Goal: Navigation & Orientation: Find specific page/section

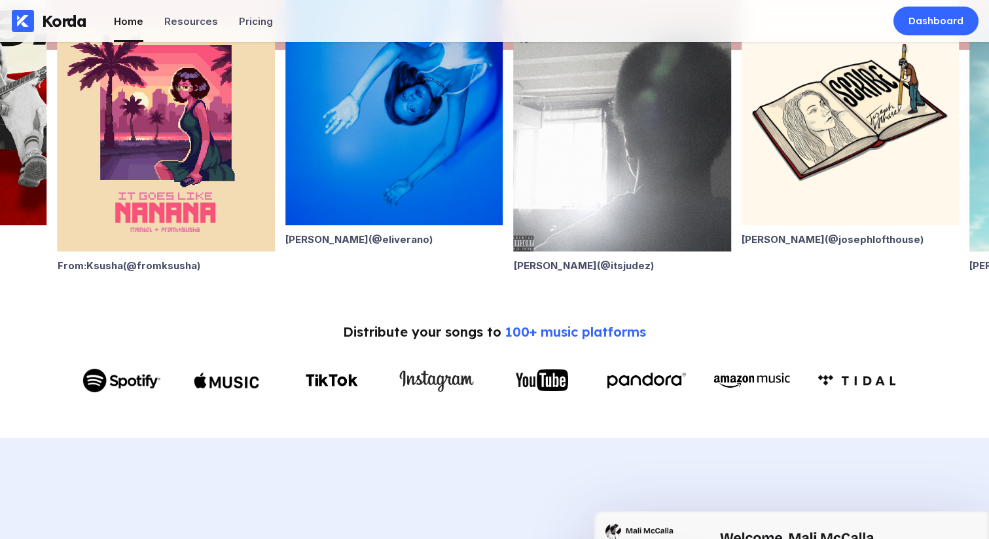
scroll to position [449, 0]
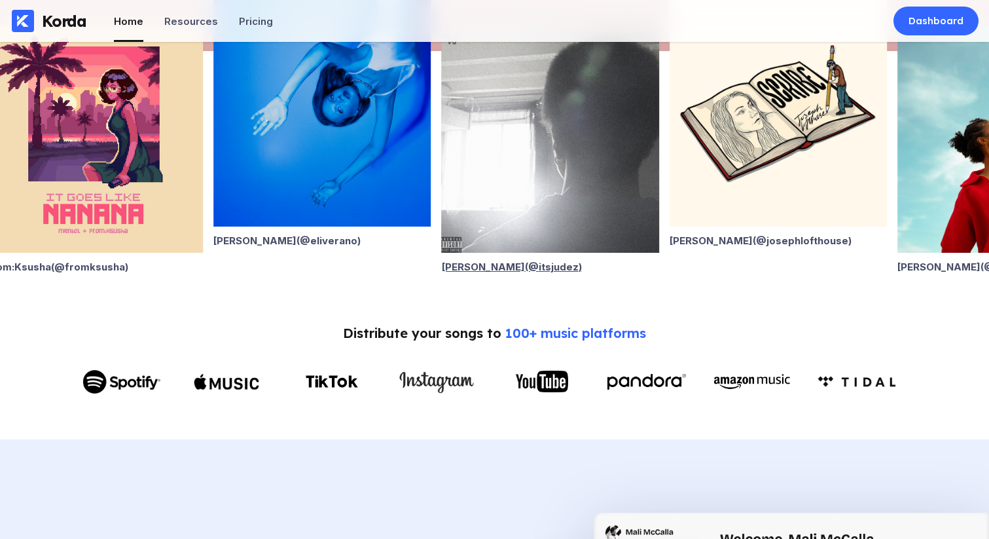
click at [523, 263] on div "[PERSON_NAME] (@ itsjudez )" at bounding box center [550, 267] width 217 height 12
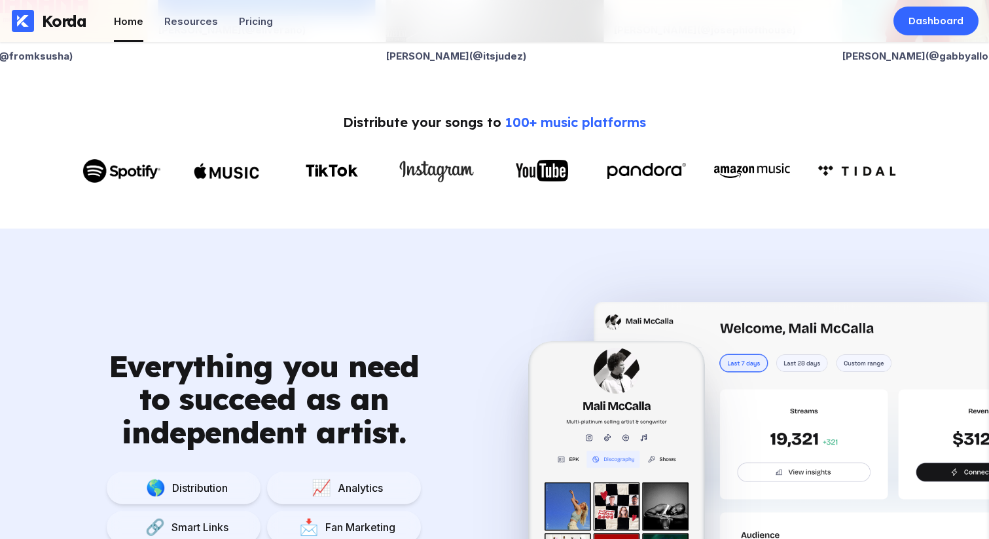
scroll to position [433, 0]
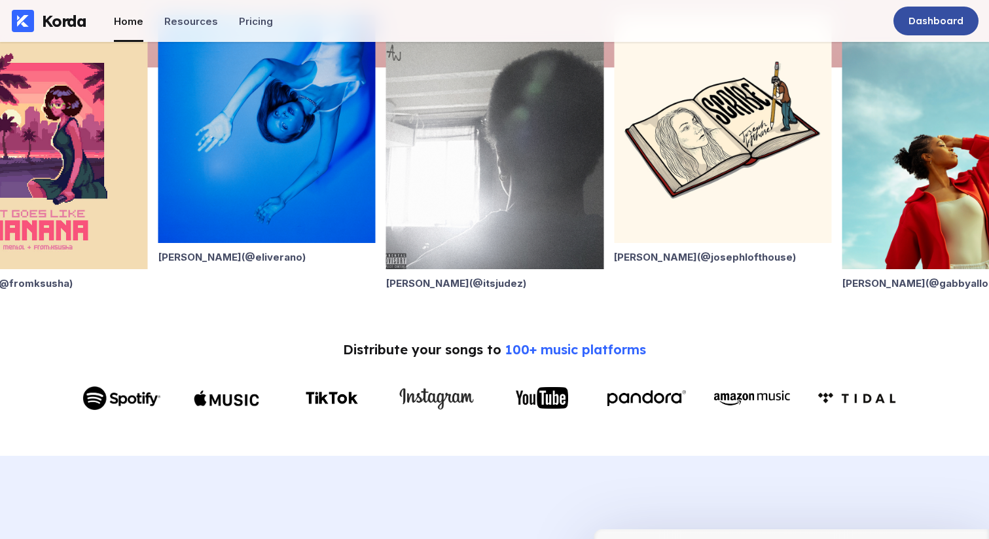
click at [897, 18] on div "Dashboard" at bounding box center [936, 21] width 85 height 29
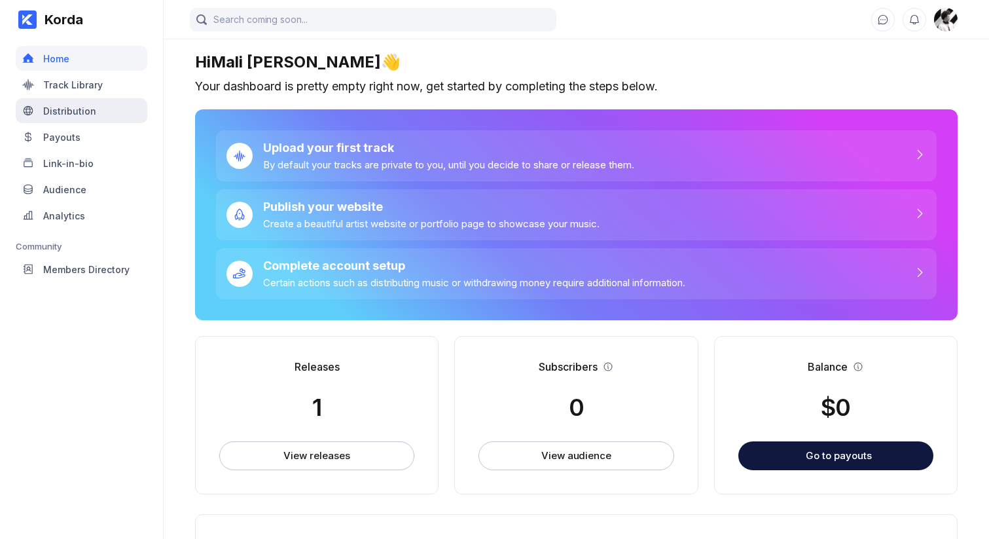
click at [86, 112] on div "Distribution" at bounding box center [69, 110] width 53 height 11
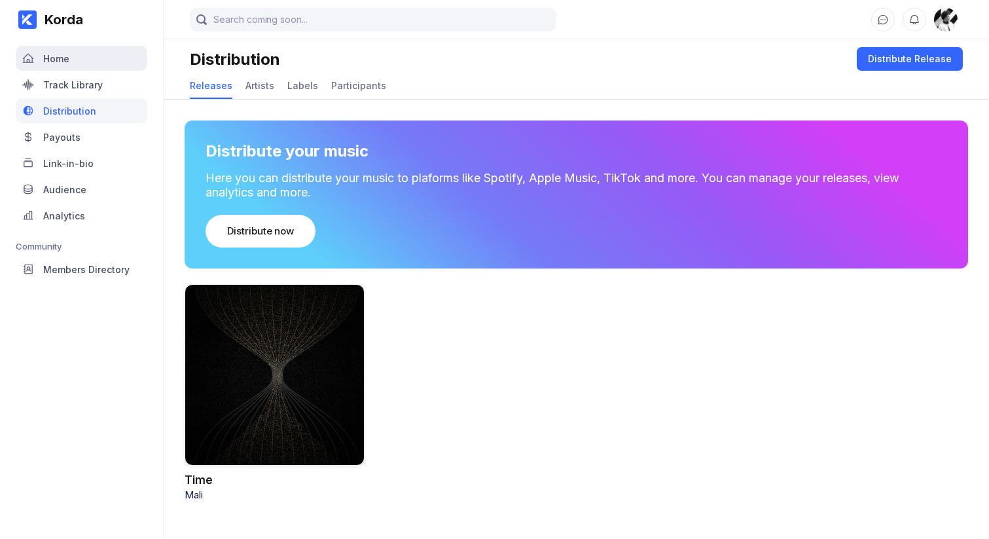
click at [91, 60] on div "Home" at bounding box center [82, 58] width 132 height 25
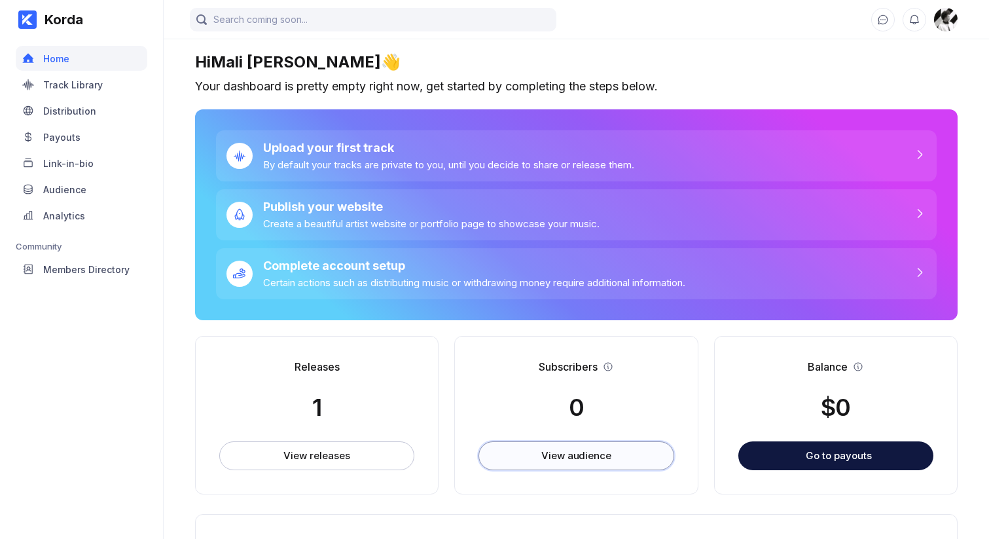
click at [551, 446] on button "View audience" at bounding box center [576, 455] width 195 height 29
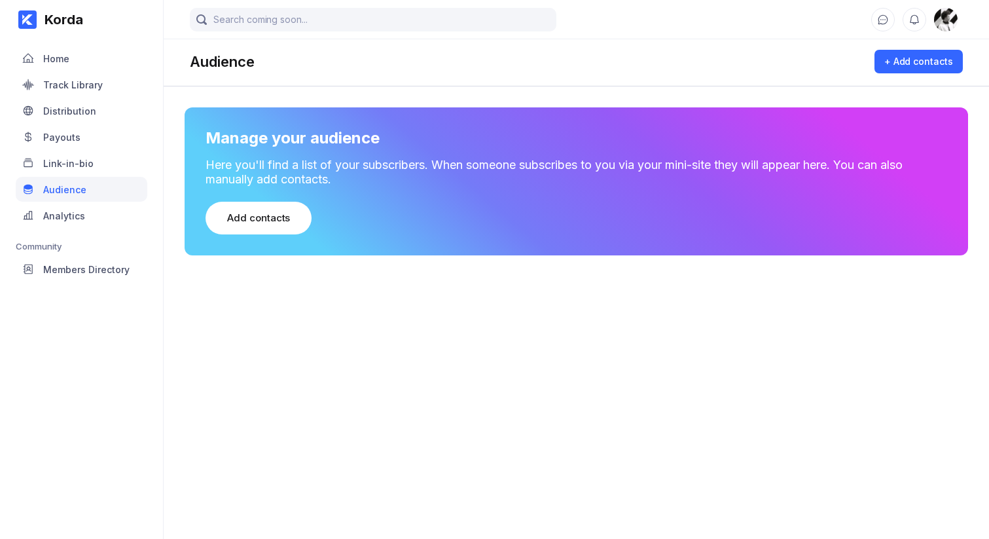
click at [536, 423] on main "Audience + Add contacts Manage your audience Here you'll find a list of your su…" at bounding box center [577, 256] width 826 height 513
click at [536, 422] on main "Audience + Add contacts Manage your audience Here you'll find a list of your su…" at bounding box center [577, 256] width 826 height 513
click at [39, 49] on div "Home" at bounding box center [82, 58] width 132 height 25
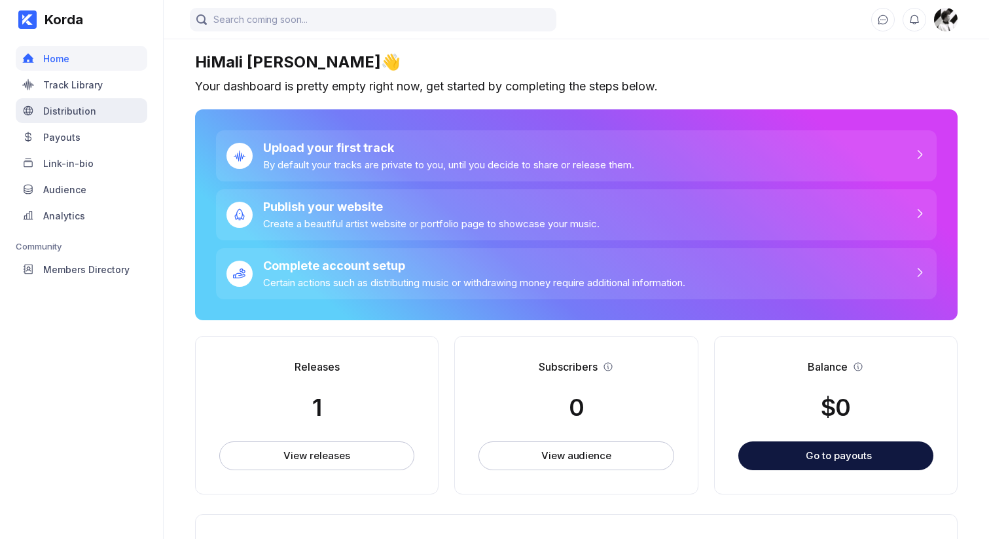
click at [104, 105] on div "Distribution" at bounding box center [82, 110] width 132 height 25
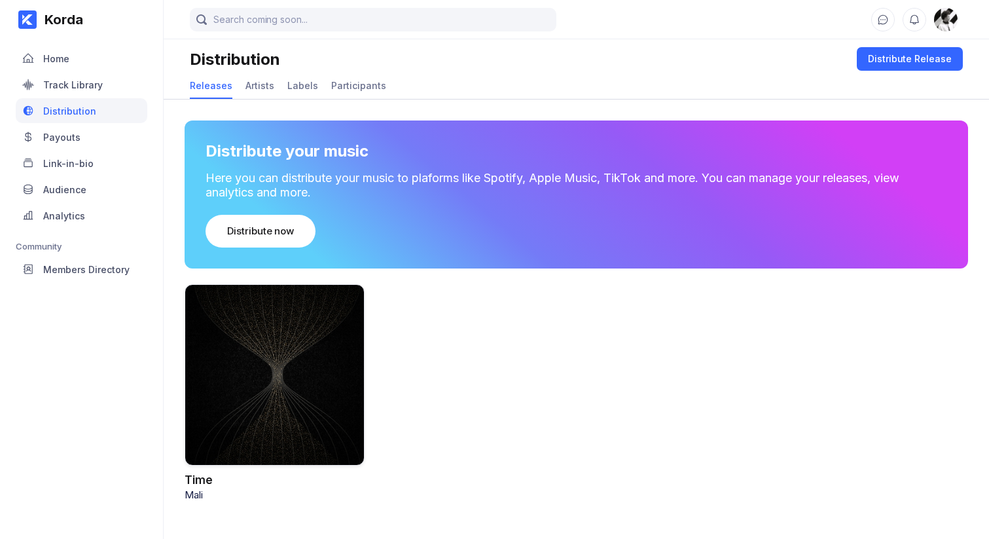
click at [339, 342] on div at bounding box center [275, 374] width 180 height 181
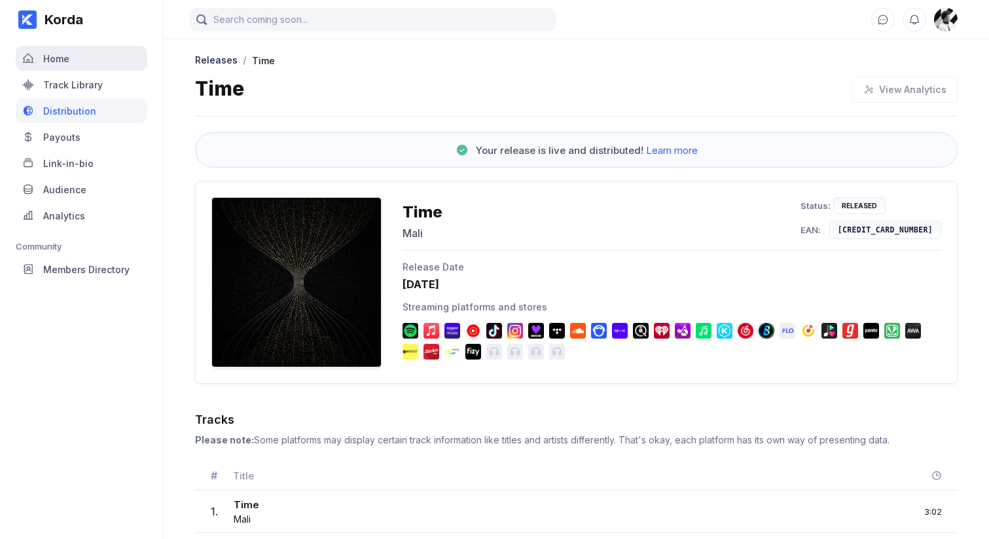
click at [73, 56] on div "Home" at bounding box center [82, 58] width 132 height 25
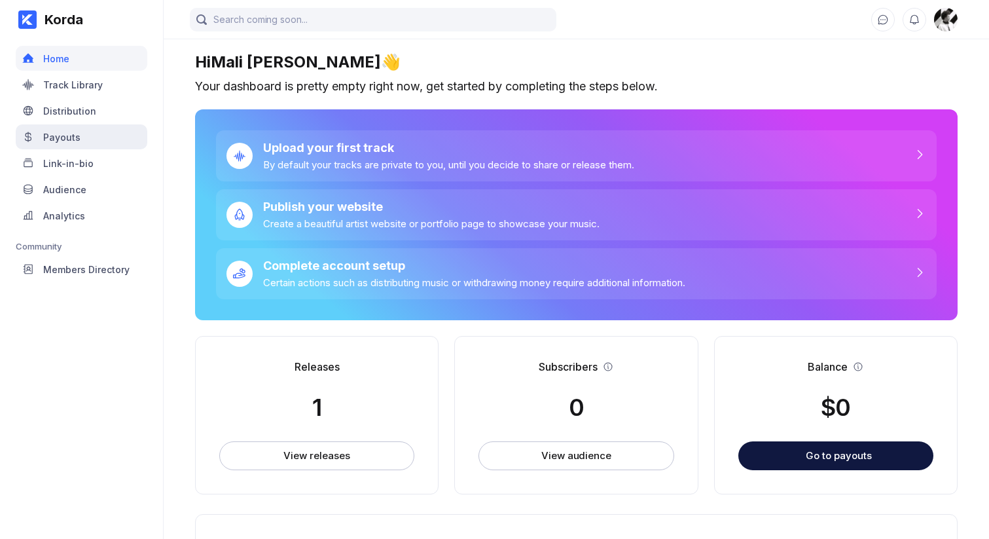
click at [77, 132] on div "Payouts" at bounding box center [61, 137] width 37 height 11
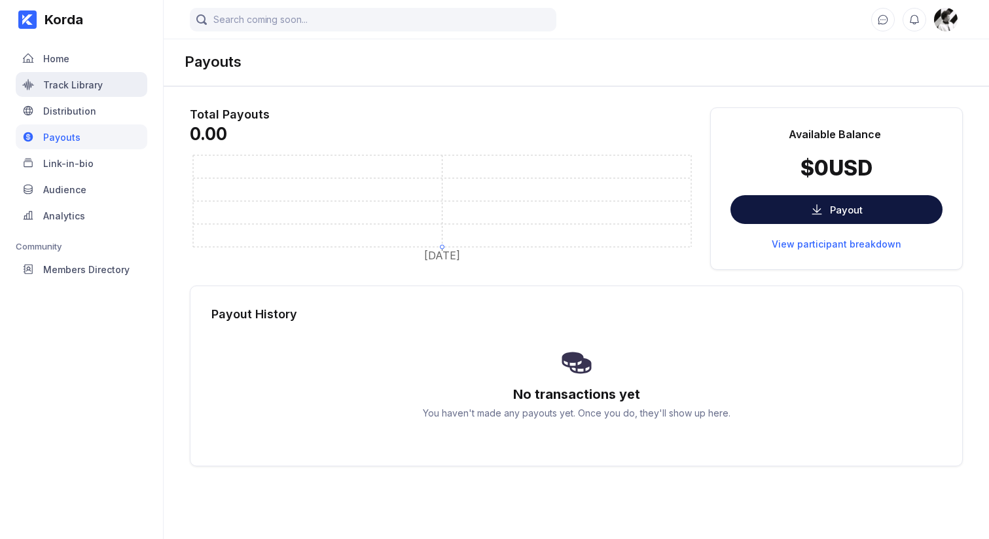
click at [73, 72] on div "Track Library" at bounding box center [82, 84] width 132 height 25
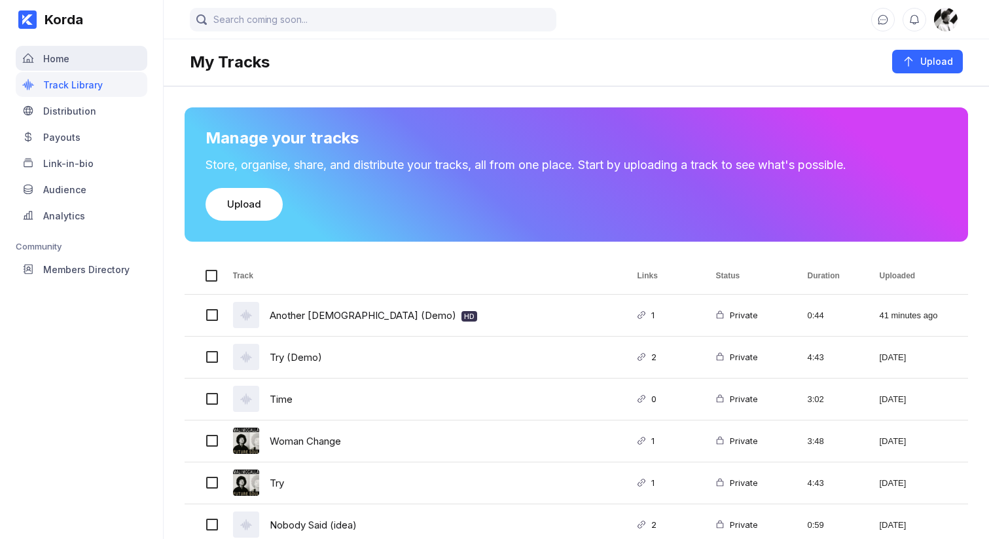
click at [74, 55] on div "Home" at bounding box center [82, 58] width 132 height 25
